Goal: Entertainment & Leisure: Consume media (video, audio)

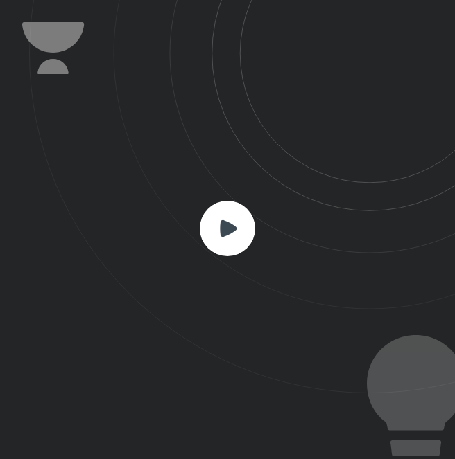
scroll to position [459, 455]
click at [233, 225] on icon at bounding box center [228, 228] width 17 height 17
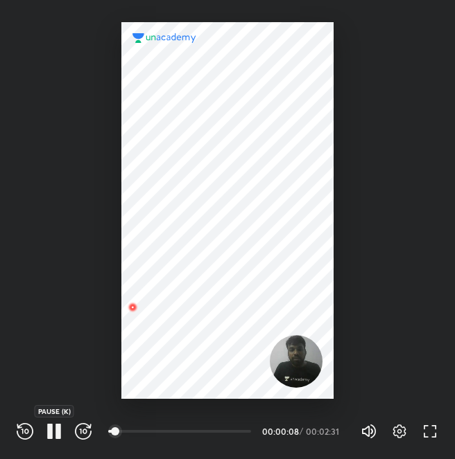
click at [50, 426] on icon "button" at bounding box center [50, 431] width 6 height 15
click at [53, 434] on icon "button" at bounding box center [54, 431] width 10 height 12
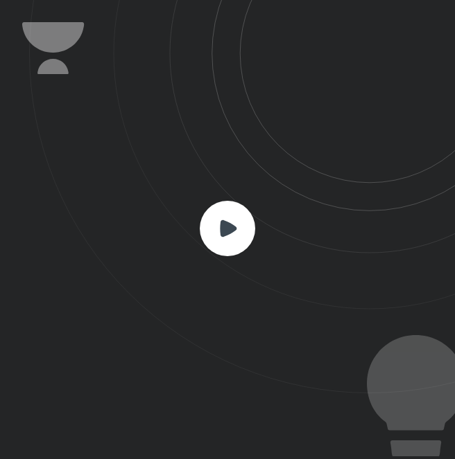
scroll to position [459, 455]
click at [234, 236] on rect at bounding box center [227, 228] width 55 height 55
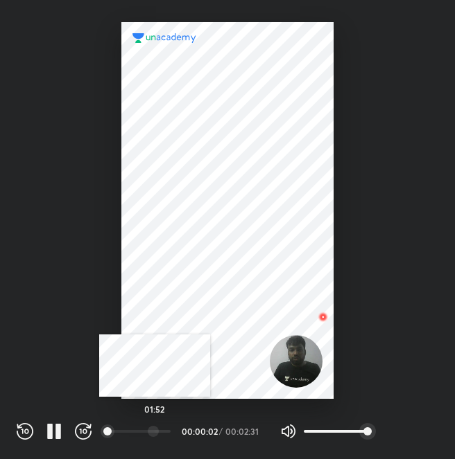
click at [155, 435] on div at bounding box center [153, 431] width 11 height 11
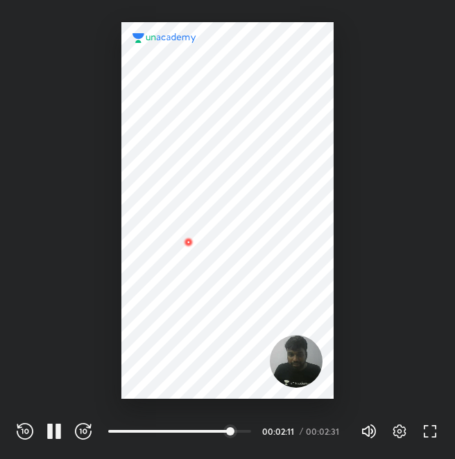
click at [174, 191] on div at bounding box center [227, 210] width 212 height 377
click at [52, 428] on icon "button" at bounding box center [50, 431] width 6 height 15
click at [52, 428] on icon "button" at bounding box center [54, 431] width 10 height 12
click at [52, 428] on icon "button" at bounding box center [50, 431] width 6 height 15
